Goal: Find contact information: Find contact information

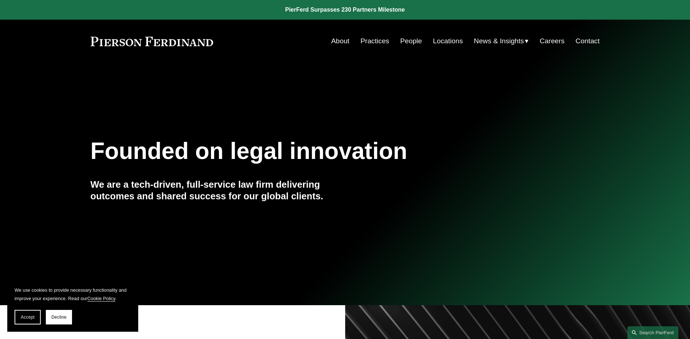
drag, startPoint x: 409, startPoint y: 39, endPoint x: 412, endPoint y: 43, distance: 4.9
click at [409, 39] on link "People" at bounding box center [411, 41] width 22 height 14
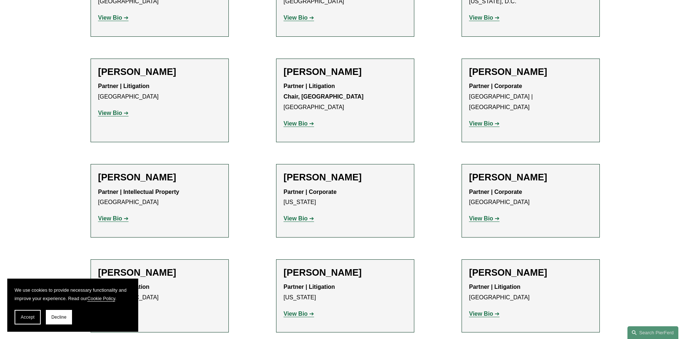
scroll to position [7382, 0]
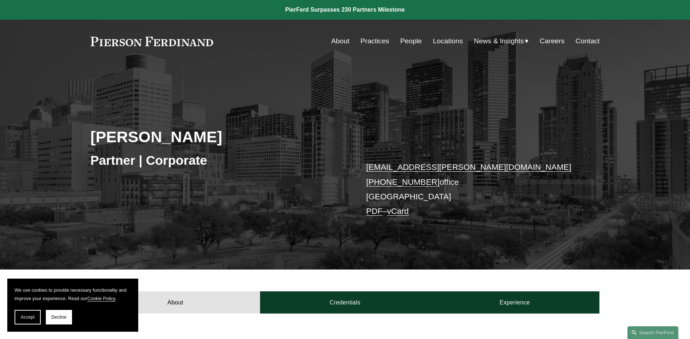
click at [401, 211] on link "vCard" at bounding box center [398, 211] width 22 height 9
click at [375, 199] on p "will.stafford@pierferd.com +1.832.460.8143 office Houston PDF – vCard" at bounding box center [472, 189] width 212 height 59
click at [451, 39] on link "Locations" at bounding box center [448, 41] width 30 height 14
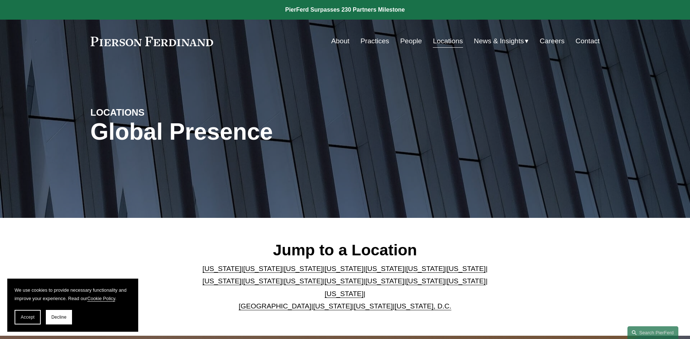
click at [364, 290] on link "[US_STATE]" at bounding box center [344, 294] width 39 height 8
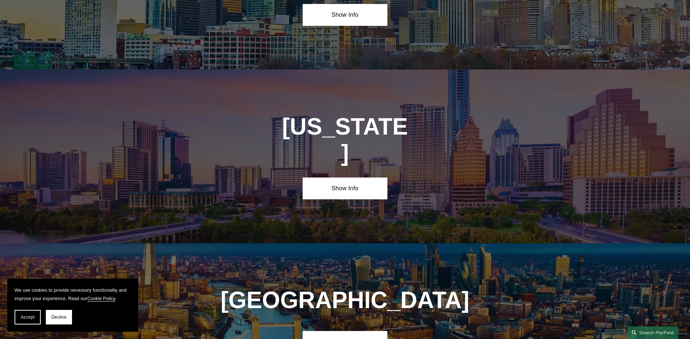
scroll to position [2475, 0]
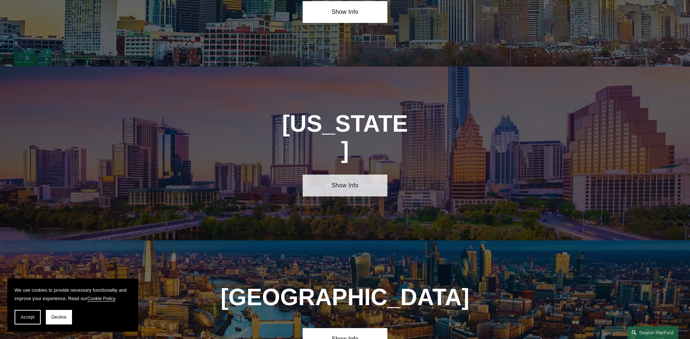
click at [343, 175] on link "Show Info" at bounding box center [345, 186] width 85 height 22
